Goal: Information Seeking & Learning: Learn about a topic

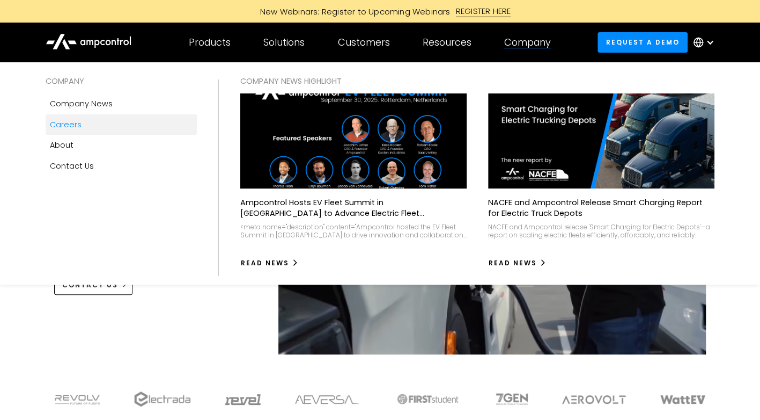
click at [69, 124] on div "Careers" at bounding box center [66, 125] width 32 height 12
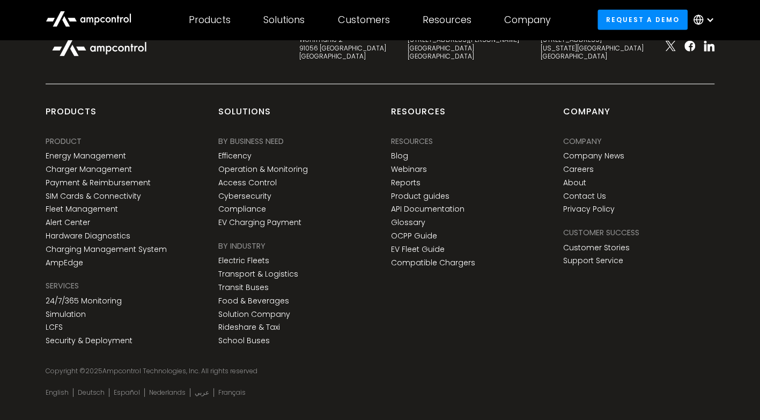
scroll to position [1689, 0]
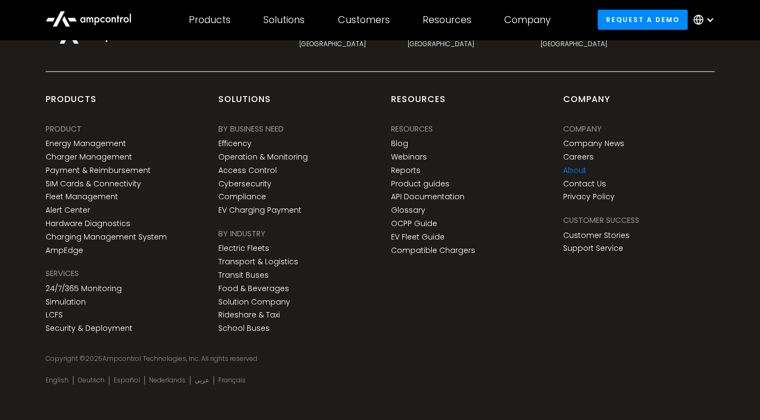
click at [574, 170] on link "About" at bounding box center [574, 170] width 23 height 9
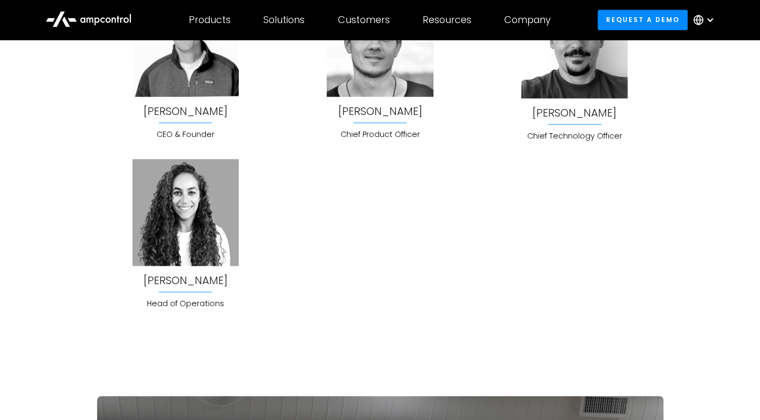
scroll to position [2856, 0]
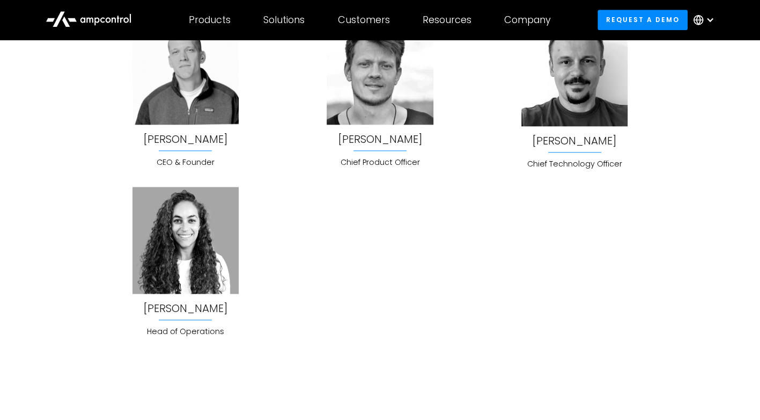
click at [166, 304] on div "Fadwa Kingsbury" at bounding box center [185, 308] width 85 height 12
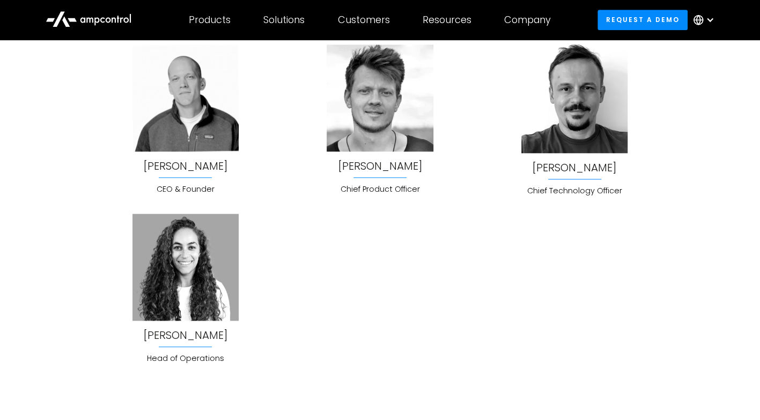
click at [195, 257] on img at bounding box center [186, 267] width 106 height 106
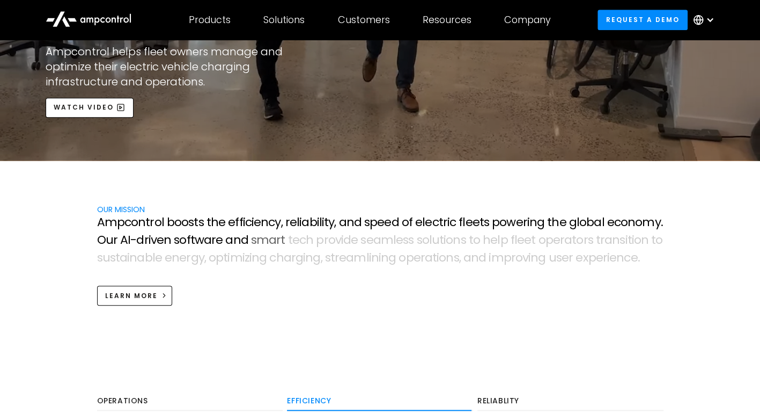
scroll to position [301, 0]
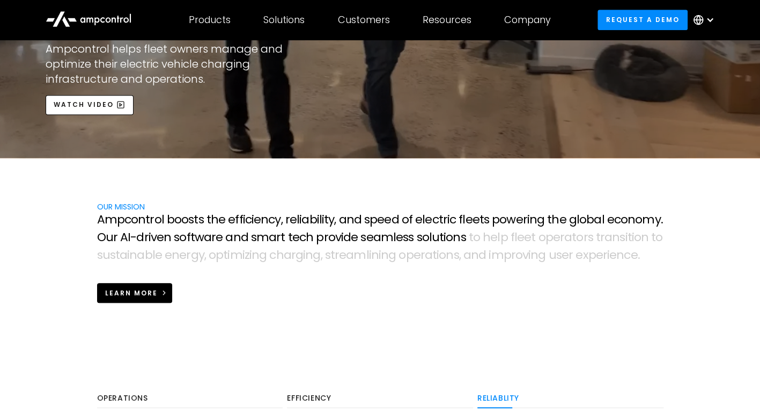
click at [124, 285] on link "Learn more" at bounding box center [135, 293] width 76 height 20
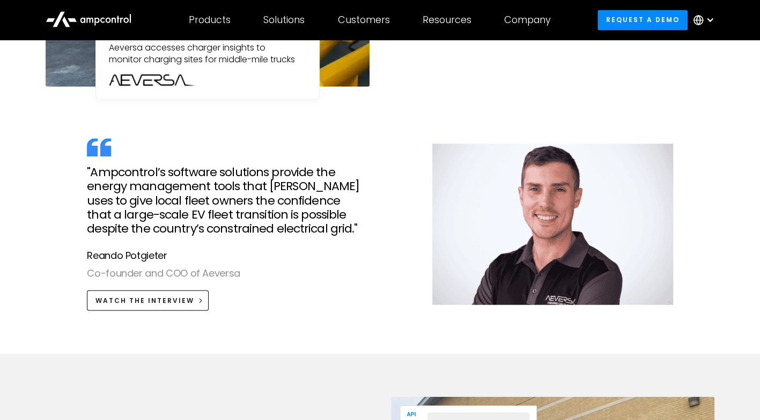
scroll to position [1109, 0]
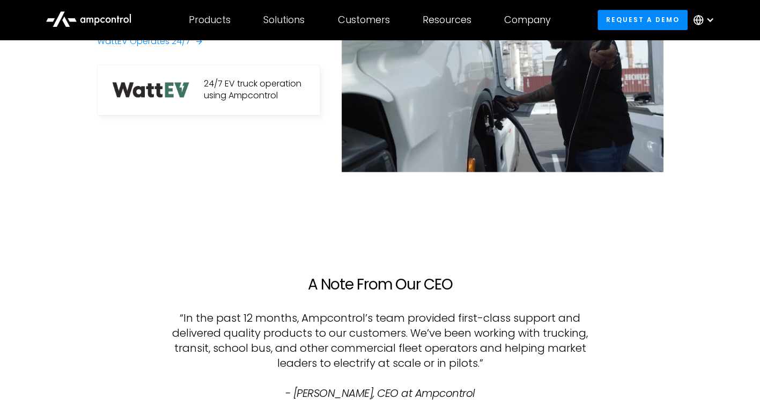
scroll to position [744, 0]
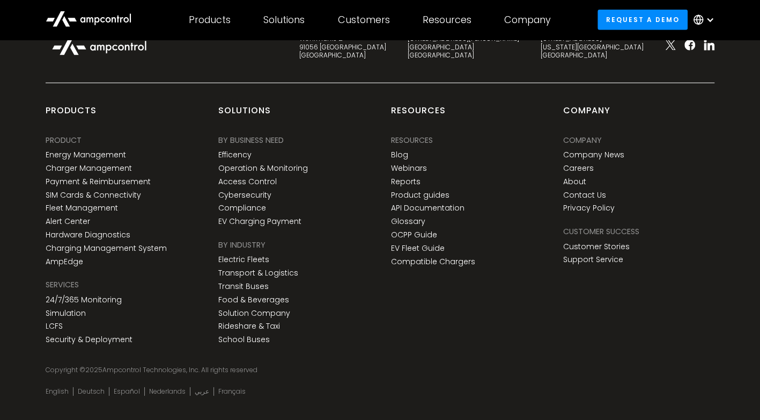
scroll to position [1678, 0]
click at [569, 178] on link "About" at bounding box center [574, 181] width 23 height 9
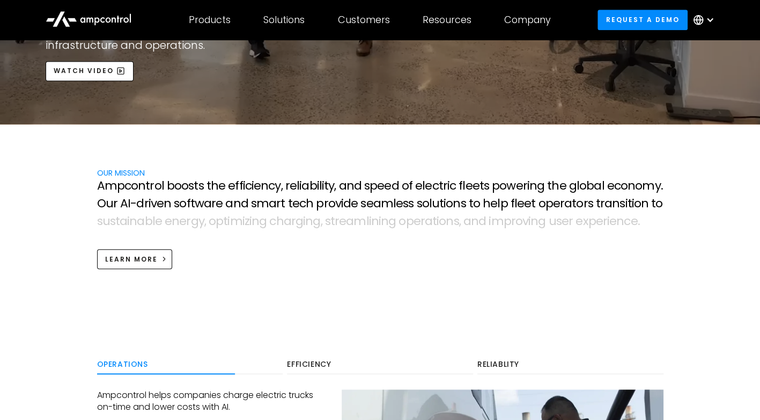
scroll to position [336, 0]
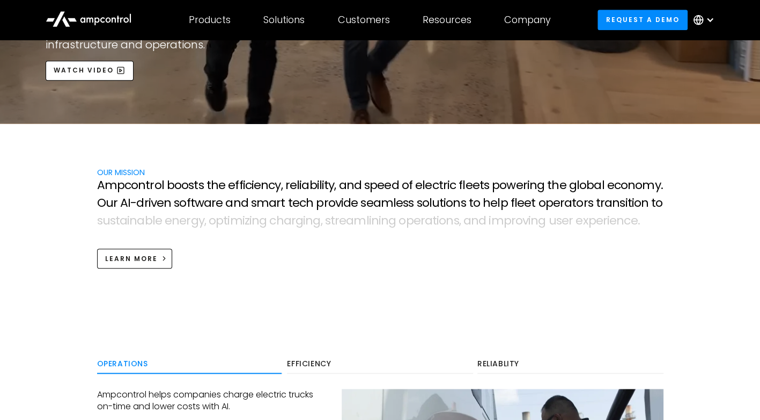
click at [39, 247] on section "OUR MISSION A m p c o n t r o l b o o s t s t h e e f f i c i e n c y , r e l i…" at bounding box center [380, 217] width 760 height 188
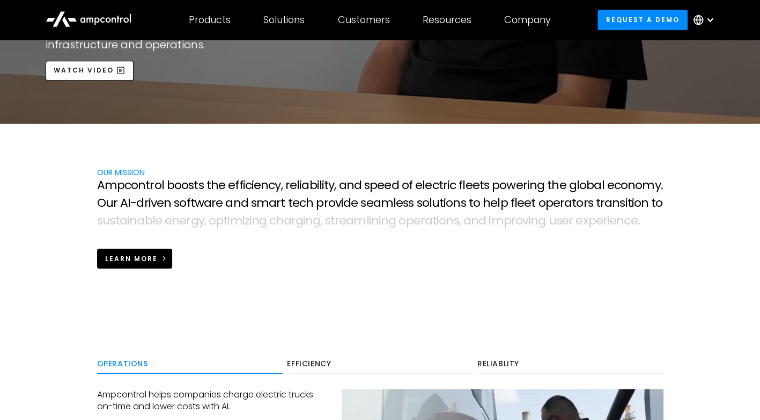
click at [139, 258] on div "Learn more" at bounding box center [131, 259] width 53 height 10
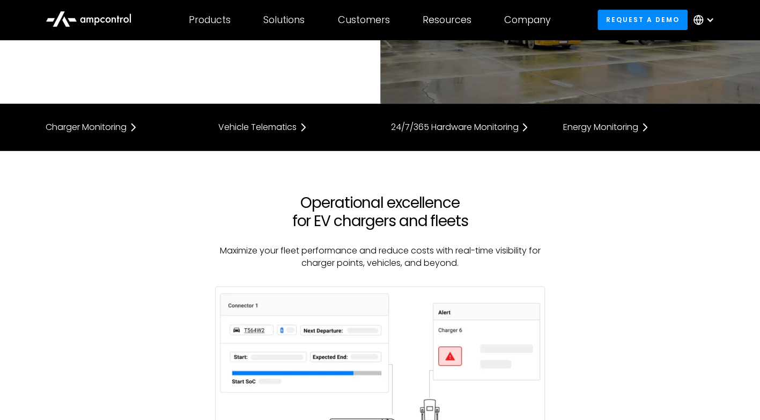
scroll to position [160, 0]
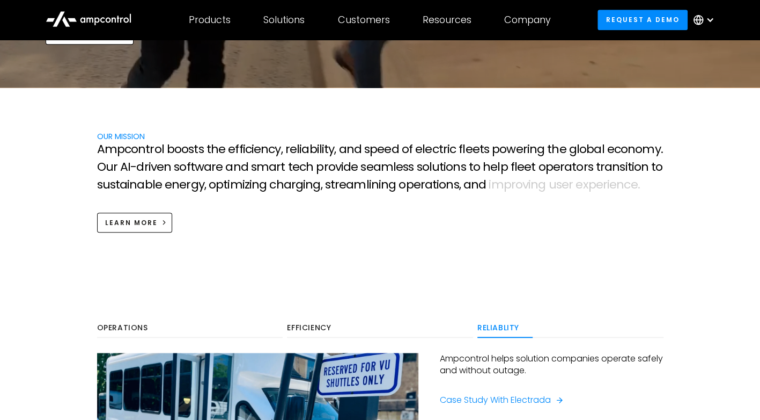
scroll to position [372, 0]
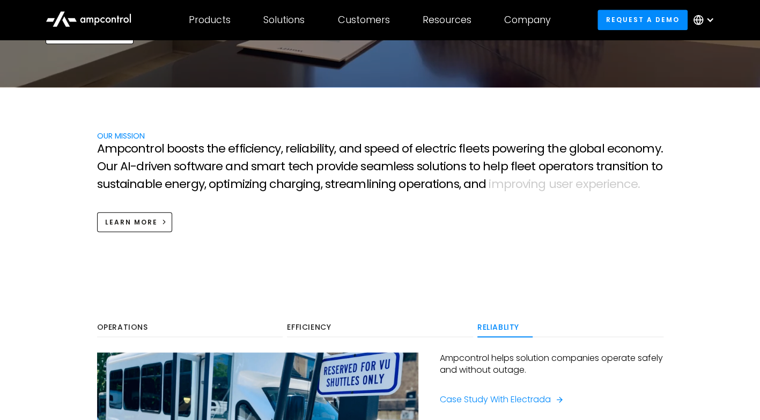
click at [27, 245] on section "OUR MISSION A m p c o n t r o l b o o s t s t h e e f f i c i e n c y , r e l i…" at bounding box center [380, 181] width 760 height 188
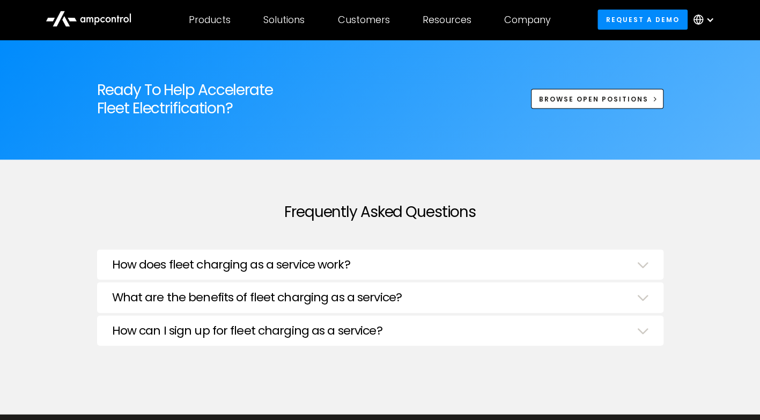
scroll to position [3513, 0]
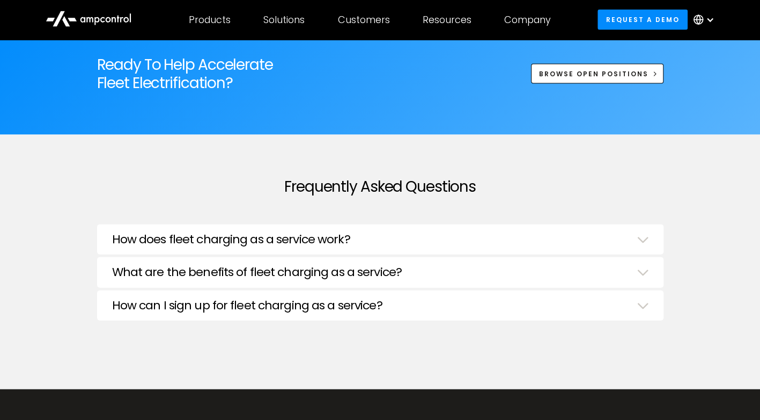
click at [726, 295] on div "Frequently Asked Questions How does fleet charging as a service work? Fleet ope…" at bounding box center [380, 262] width 760 height 254
click at [714, 273] on div "Frequently Asked Questions How does fleet charging as a service work? Fleet ope…" at bounding box center [380, 262] width 760 height 254
click at [692, 263] on div "Frequently Asked Questions How does fleet charging as a service work? Fleet ope…" at bounding box center [380, 262] width 760 height 254
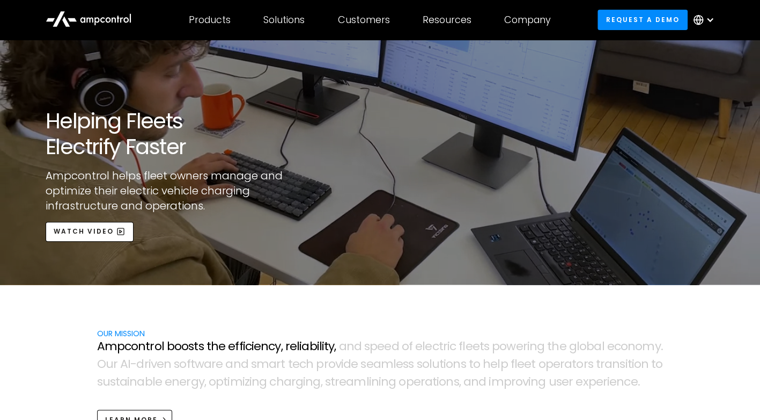
scroll to position [296, 0]
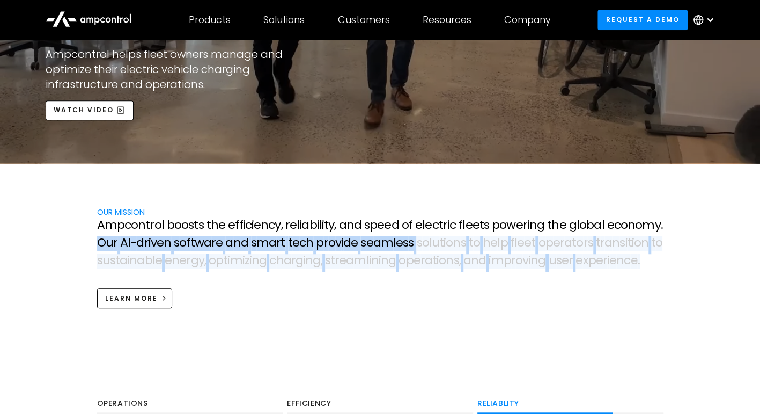
drag, startPoint x: 637, startPoint y: 258, endPoint x: 90, endPoint y: 241, distance: 546.9
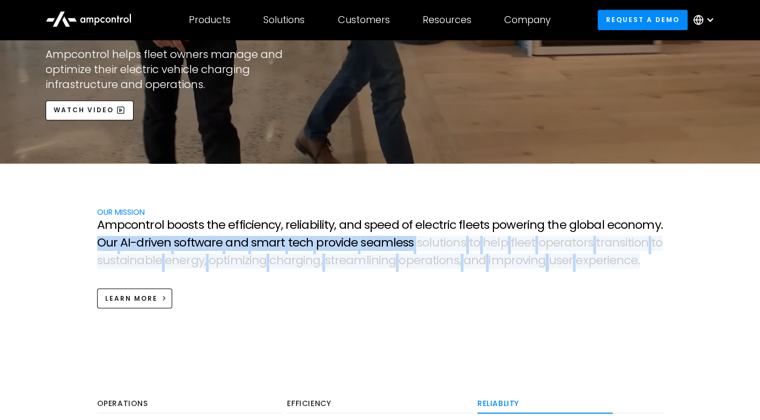
click at [90, 241] on div "OUR MISSION A m p c o n t r o l b o o s t s t h e e f f i c i e n c y , r e l i…" at bounding box center [380, 257] width 588 height 102
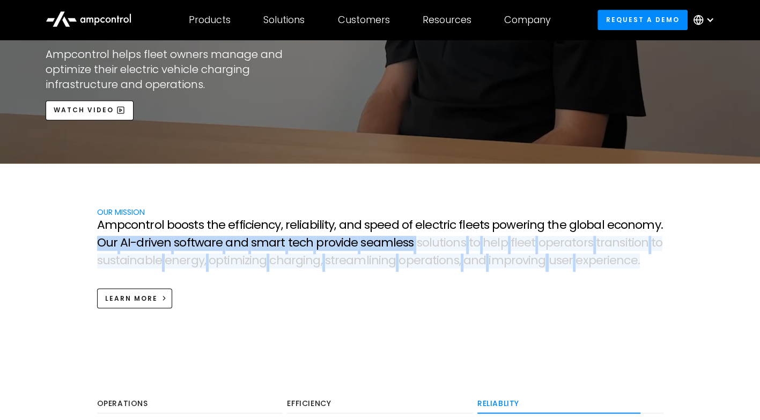
copy p "O u r A I - d r i v e n s o f t w a r e a n d s m a r t t e c h p r o v i d e s…"
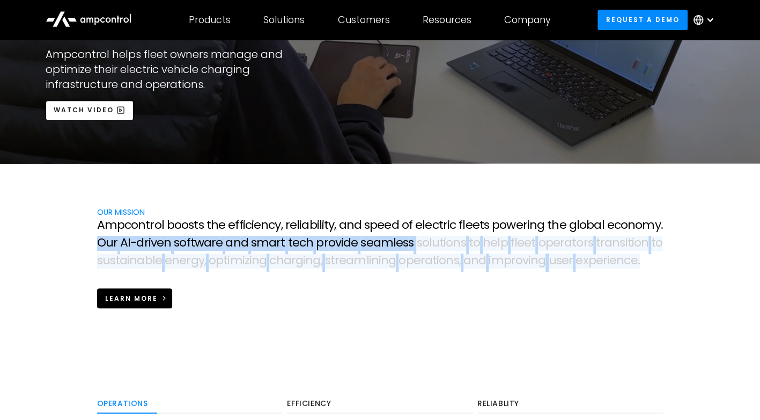
click at [143, 297] on div "Learn more" at bounding box center [131, 298] width 53 height 10
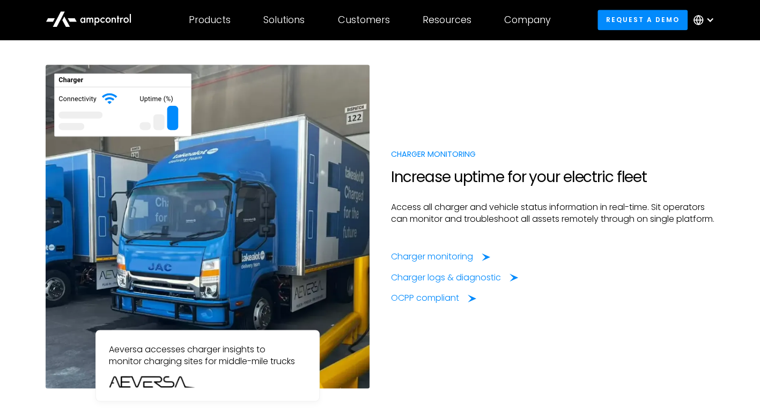
scroll to position [807, 0]
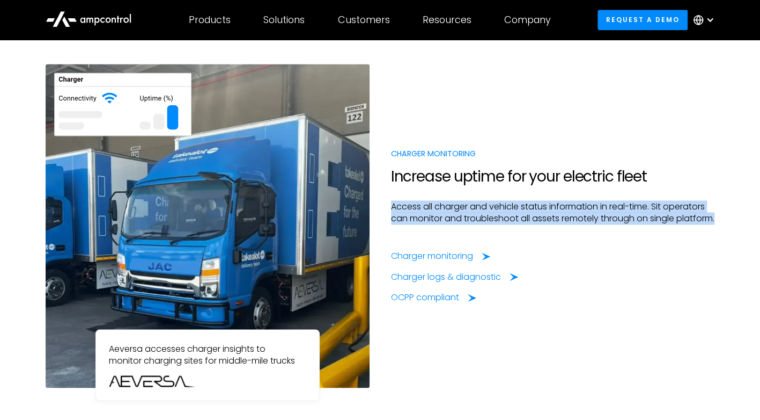
drag, startPoint x: 389, startPoint y: 198, endPoint x: 442, endPoint y: 223, distance: 57.6
click at [442, 223] on div "Charger Monitoring Increase uptime for your electric fleet Access all charger a…" at bounding box center [552, 226] width 345 height 156
copy p "Access all charger and vehicle status information in real-time. Sit operators c…"
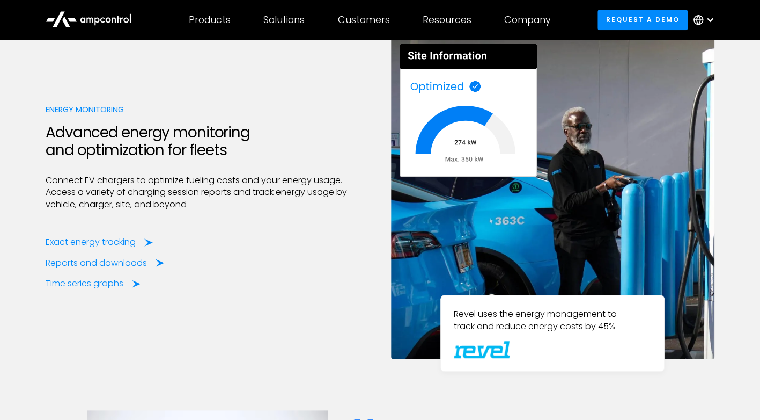
scroll to position [2724, 0]
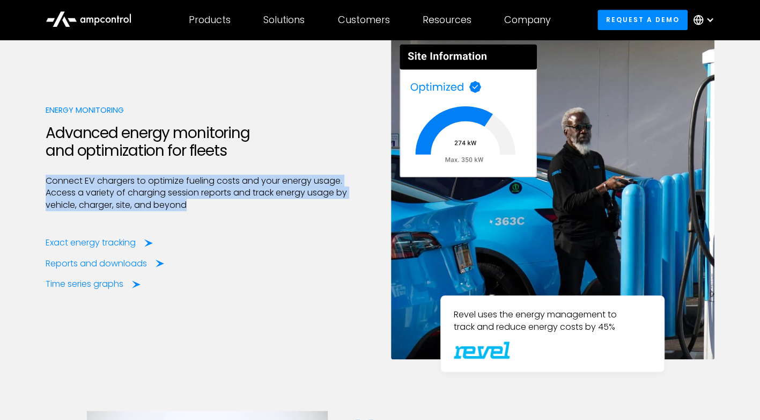
drag, startPoint x: 45, startPoint y: 157, endPoint x: 212, endPoint y: 186, distance: 169.3
click at [212, 186] on p "Connect EV chargers to optimize fueling costs and your energy usage. Access a v…" at bounding box center [207, 193] width 323 height 36
copy p "Connect EV chargers to optimize fueling costs and your energy usage. Access a v…"
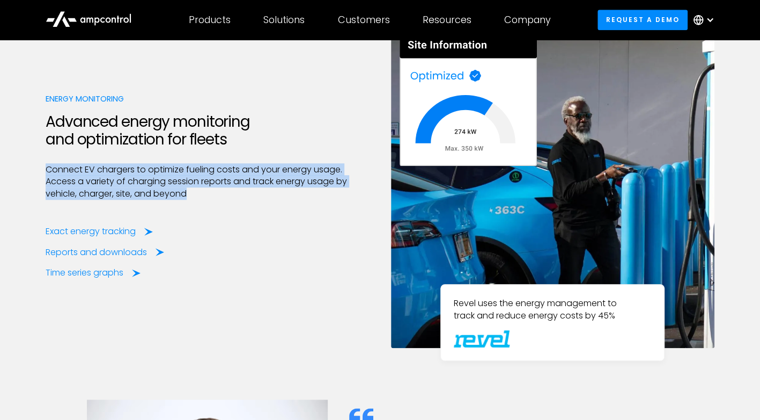
scroll to position [2735, 0]
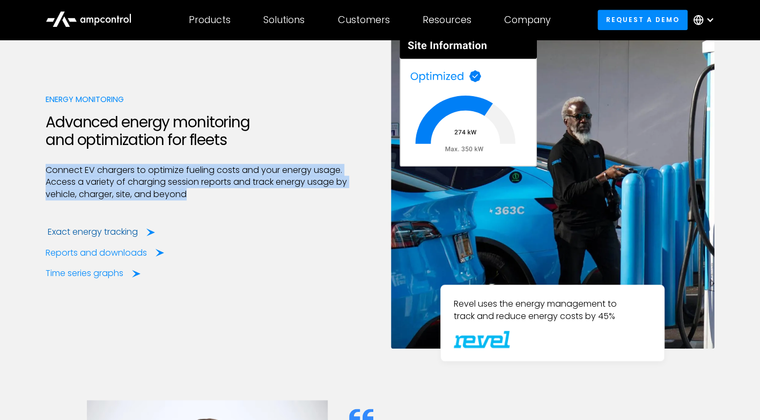
click at [72, 226] on div "Exact energy tracking" at bounding box center [93, 232] width 90 height 12
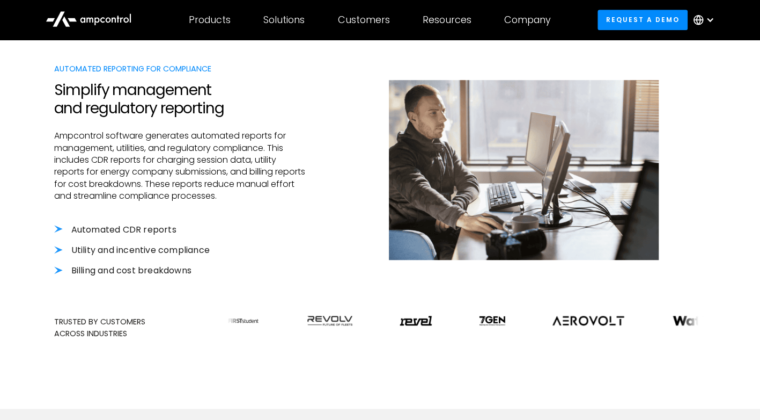
scroll to position [308, 0]
drag, startPoint x: 50, startPoint y: 129, endPoint x: 278, endPoint y: 197, distance: 238.1
click at [278, 197] on div "Automated Reporting for Compliance Simplify management and regulatory reporting…" at bounding box center [380, 201] width 760 height 414
copy p "Ampcontrol software generates automated reports for management, utilities, and …"
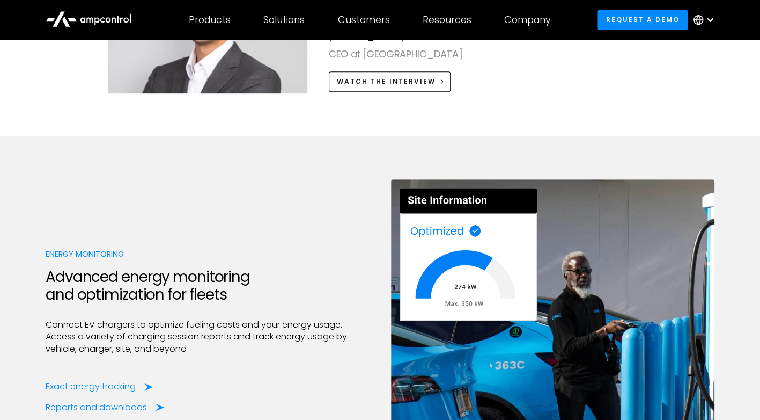
scroll to position [2581, 0]
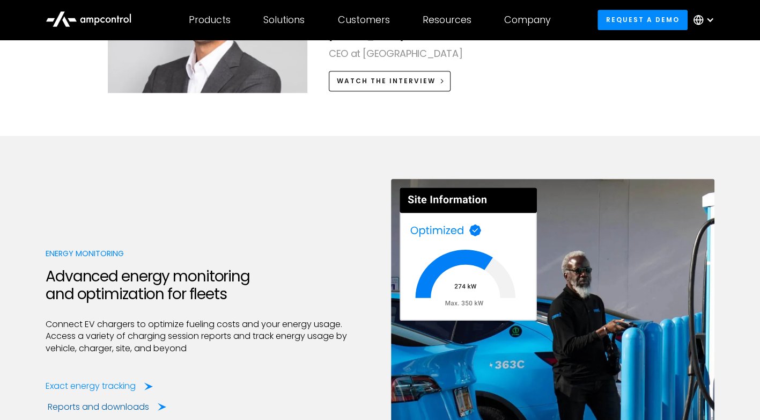
click at [115, 401] on div "Reports and downloads" at bounding box center [98, 407] width 101 height 12
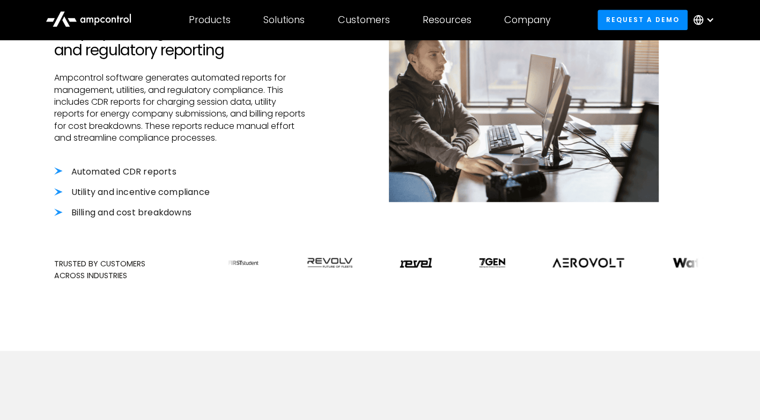
scroll to position [326, 0]
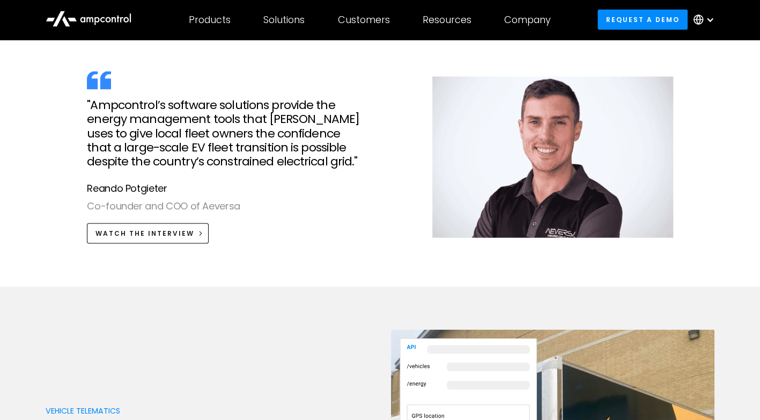
scroll to position [1175, 0]
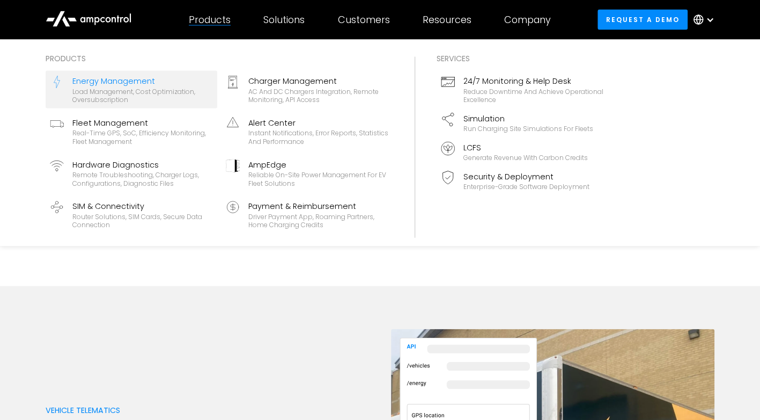
click at [135, 83] on div "Energy Management" at bounding box center [142, 81] width 141 height 12
